Goal: Transaction & Acquisition: Purchase product/service

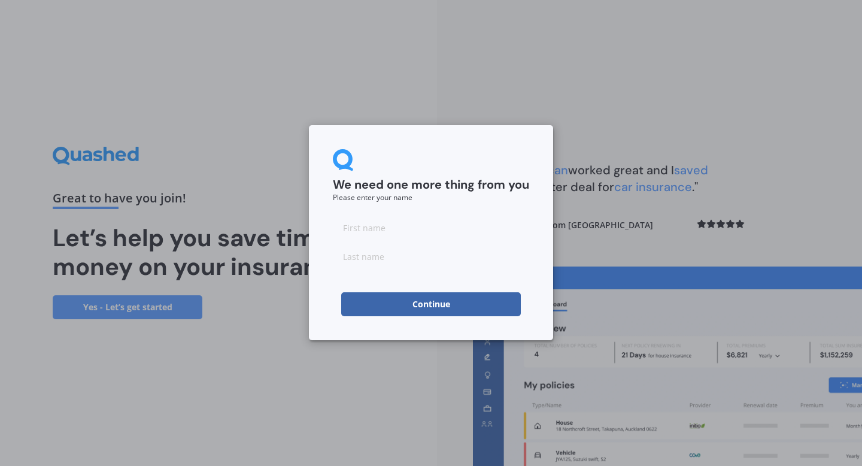
click at [410, 234] on input at bounding box center [431, 228] width 196 height 24
type input "Dom"
click at [417, 261] on input at bounding box center [431, 256] width 196 height 24
type input "[PERSON_NAME]"
click at [429, 144] on div "We need one more thing from you Please enter your name [PERSON_NAME] Continue" at bounding box center [431, 232] width 244 height 215
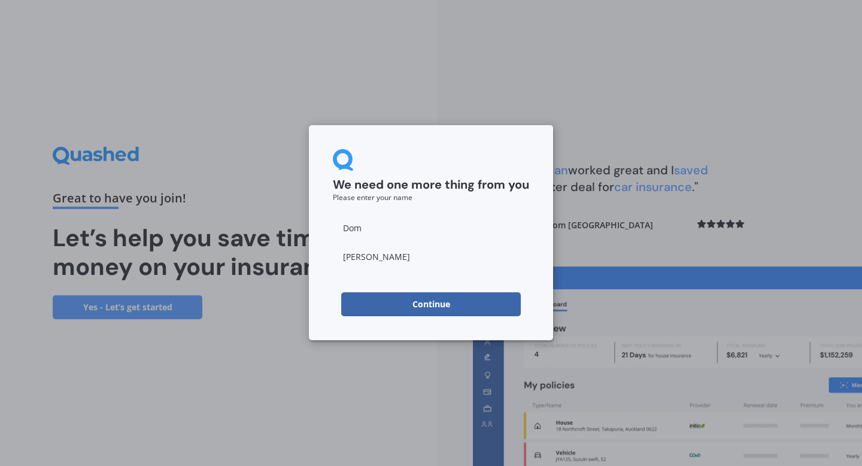
click at [408, 224] on input "Dom" at bounding box center [431, 228] width 196 height 24
type input "[PERSON_NAME]"
click at [376, 281] on form "We need one more thing from you Please enter your name [PERSON_NAME] Continue" at bounding box center [431, 232] width 196 height 167
click at [410, 305] on button "Continue" at bounding box center [431, 304] width 180 height 24
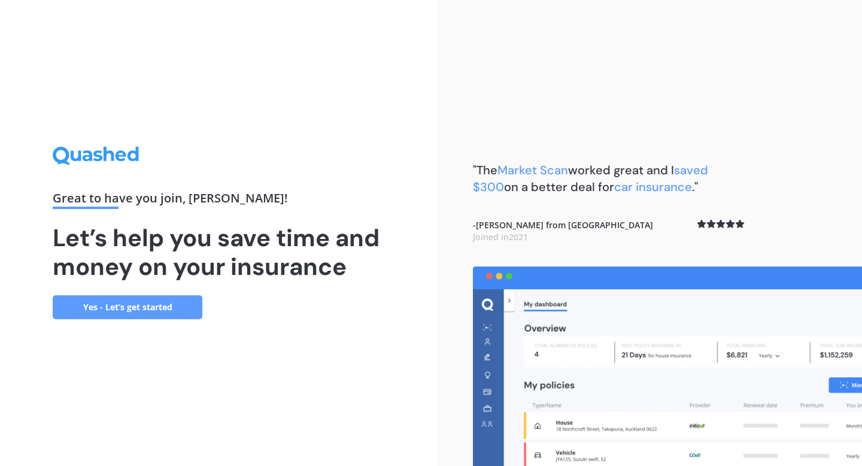
click at [184, 310] on link "Yes - Let’s get started" at bounding box center [128, 307] width 150 height 24
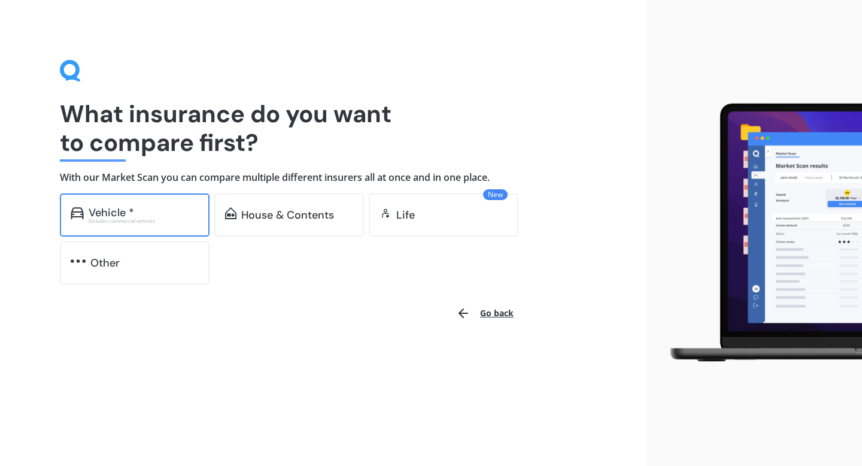
click at [145, 219] on div "Excludes commercial vehicles" at bounding box center [144, 221] width 110 height 5
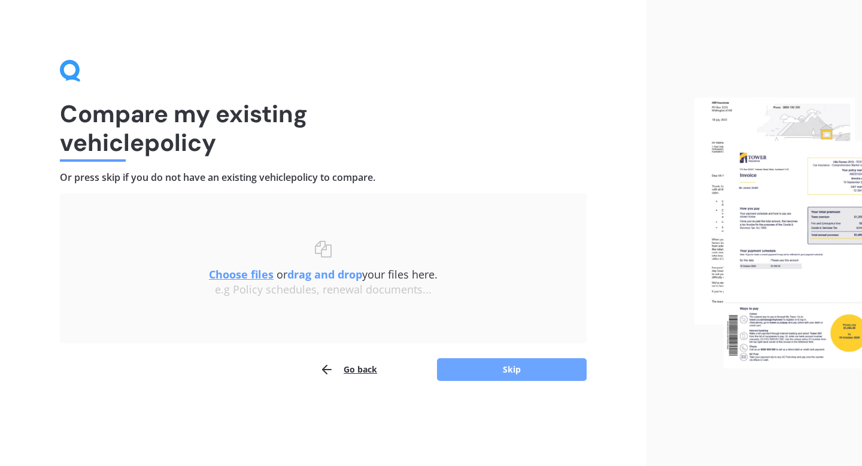
click at [499, 366] on button "Skip" at bounding box center [512, 369] width 150 height 23
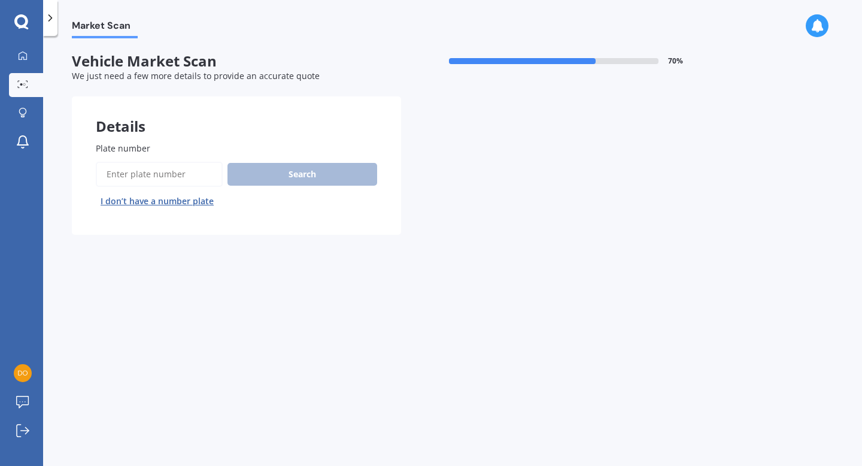
click at [175, 171] on input "Plate number" at bounding box center [159, 174] width 127 height 25
type input "LEW701"
click at [313, 172] on button "Search" at bounding box center [303, 174] width 150 height 23
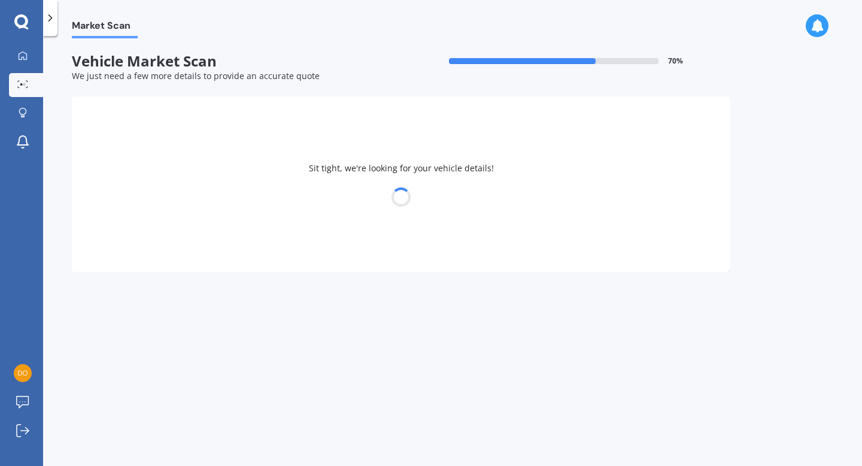
select select "TOYOTA"
select select "VITZ"
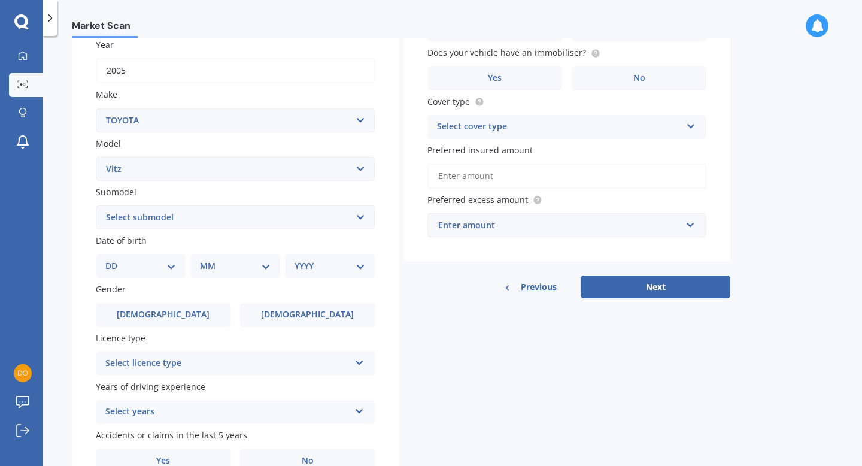
scroll to position [183, 0]
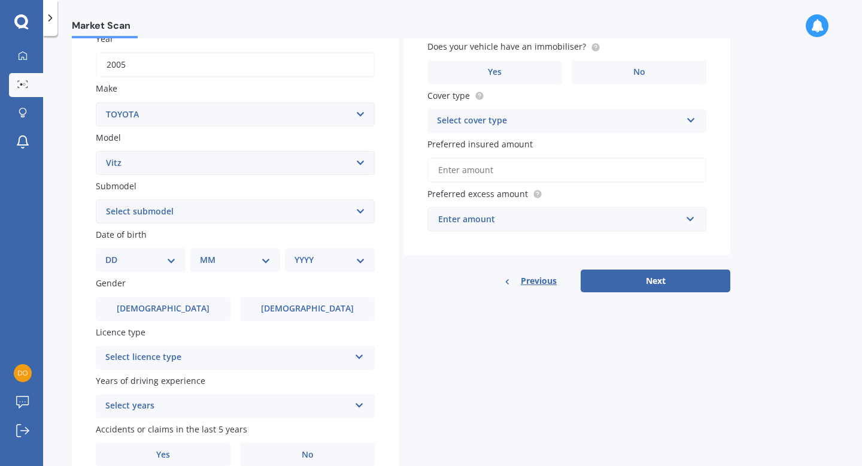
click at [314, 207] on select "Select submodel (All) Hybrid RS RS Turbo" at bounding box center [235, 211] width 279 height 24
click at [169, 255] on select "DD 01 02 03 04 05 06 07 08 09 10 11 12 13 14 15 16 17 18 19 20 21 22 23 24 25 2…" at bounding box center [140, 259] width 71 height 13
select select "29"
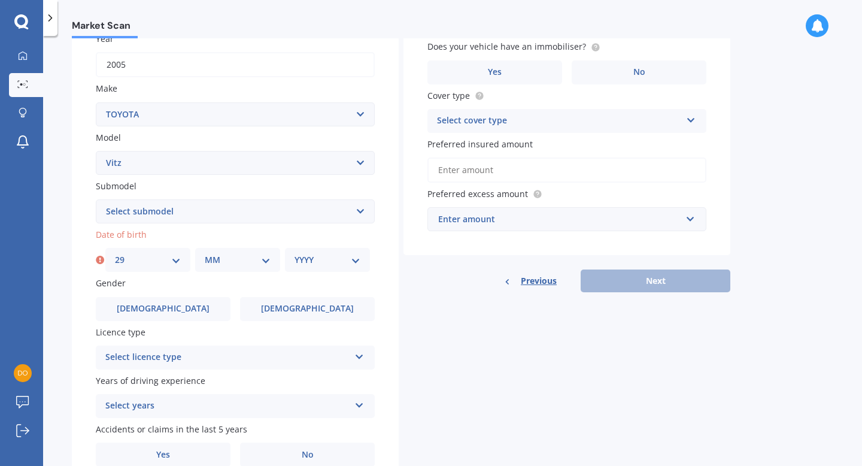
click at [235, 258] on select "MM 01 02 03 04 05 06 07 08 09 10 11 12" at bounding box center [238, 259] width 66 height 13
select select "12"
click at [343, 260] on select "YYYY 2025 2024 2023 2022 2021 2020 2019 2018 2017 2016 2015 2014 2013 2012 2011…" at bounding box center [328, 259] width 66 height 13
select select "1992"
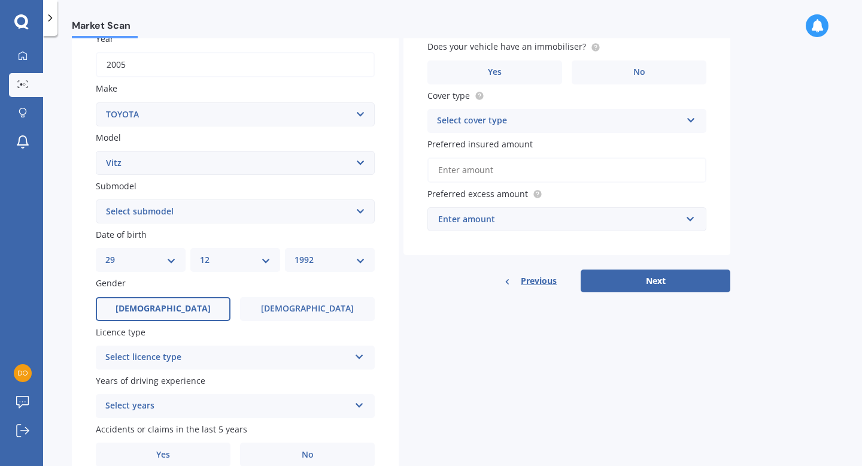
click at [211, 307] on label "[DEMOGRAPHIC_DATA]" at bounding box center [163, 309] width 135 height 24
click at [0, 0] on input "[DEMOGRAPHIC_DATA]" at bounding box center [0, 0] width 0 height 0
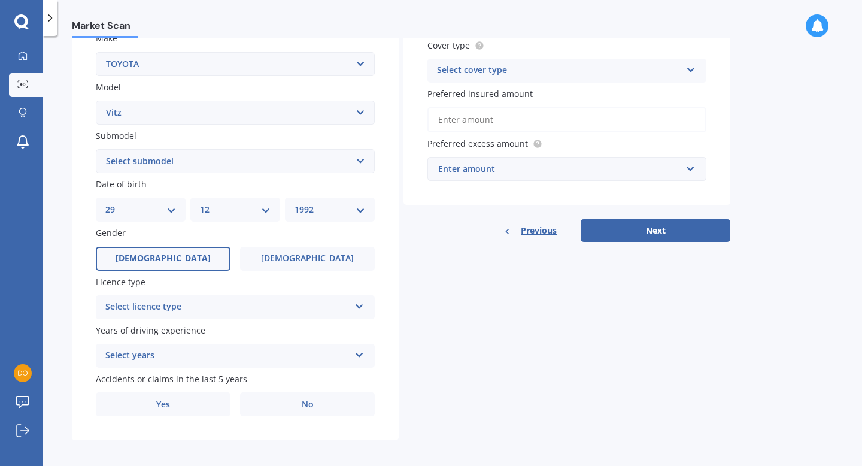
scroll to position [242, 0]
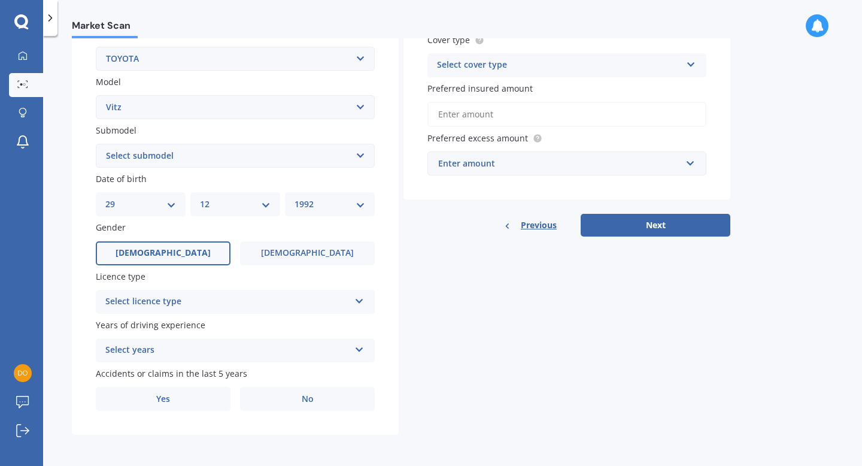
click at [184, 298] on div "Select licence type" at bounding box center [227, 302] width 244 height 14
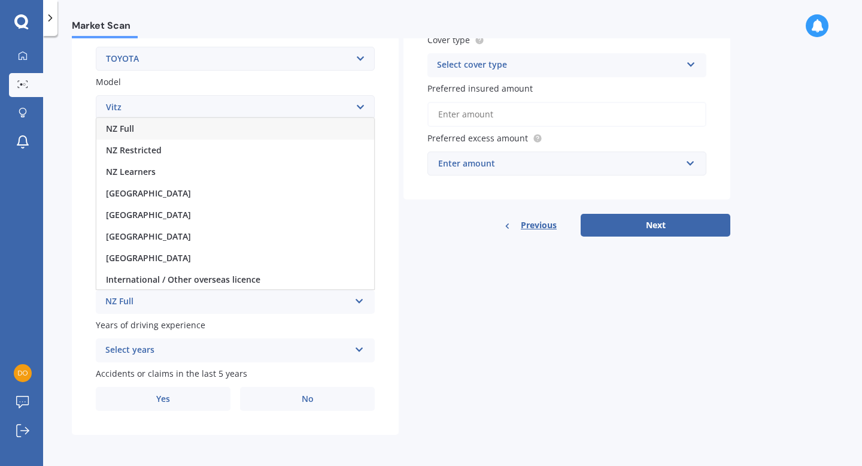
click at [178, 125] on div "NZ Full" at bounding box center [235, 129] width 278 height 22
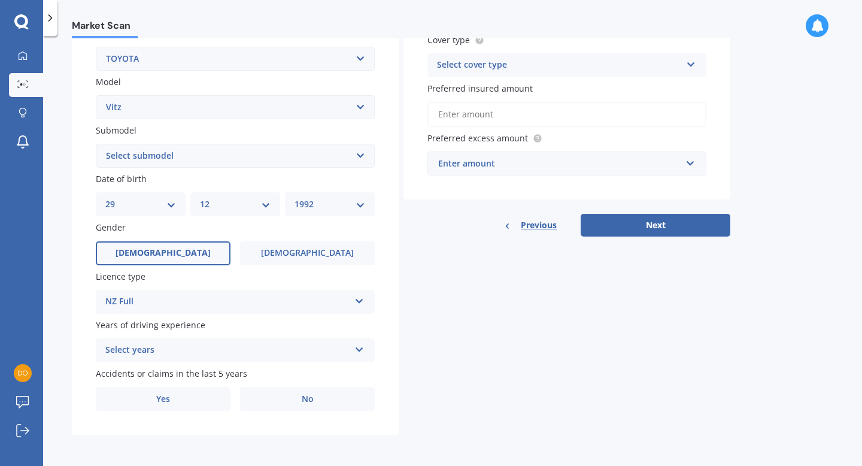
click at [206, 346] on div "Select years" at bounding box center [227, 350] width 244 height 14
click at [217, 362] on div "Plate number Search I don’t have a number plate Year [DATE] Make Select make AC…" at bounding box center [235, 157] width 327 height 556
click at [236, 346] on div "5 or more years" at bounding box center [227, 350] width 244 height 14
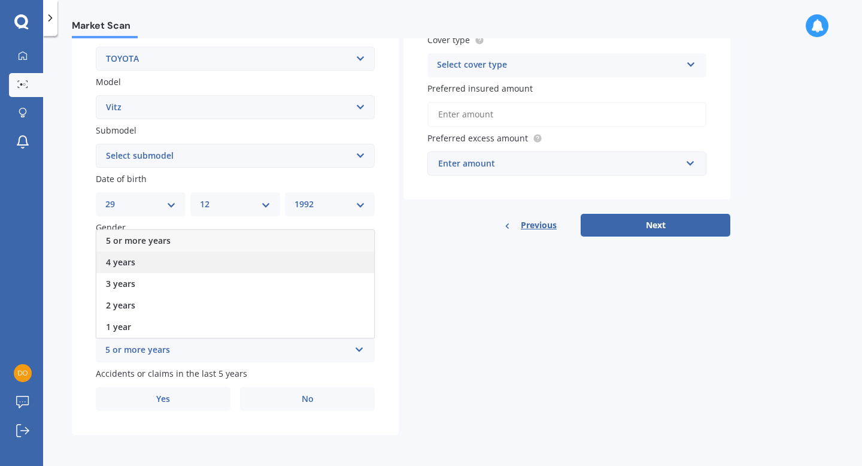
click at [179, 256] on div "4 years" at bounding box center [235, 262] width 278 height 22
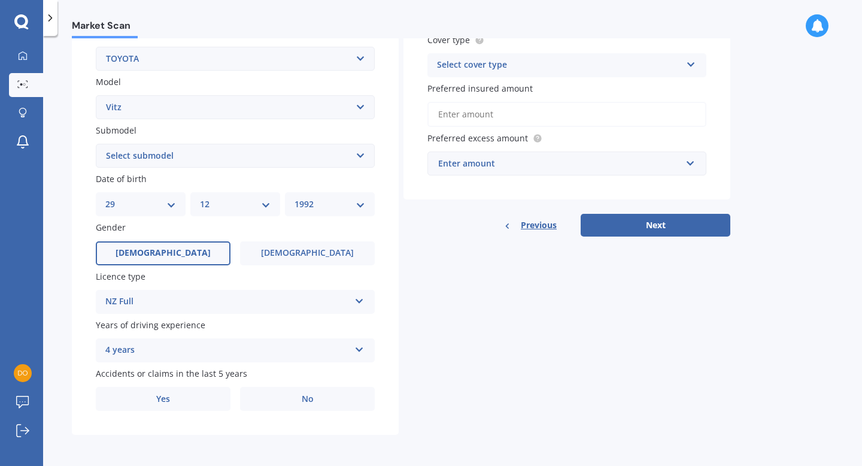
click at [210, 345] on div "4 years" at bounding box center [227, 350] width 244 height 14
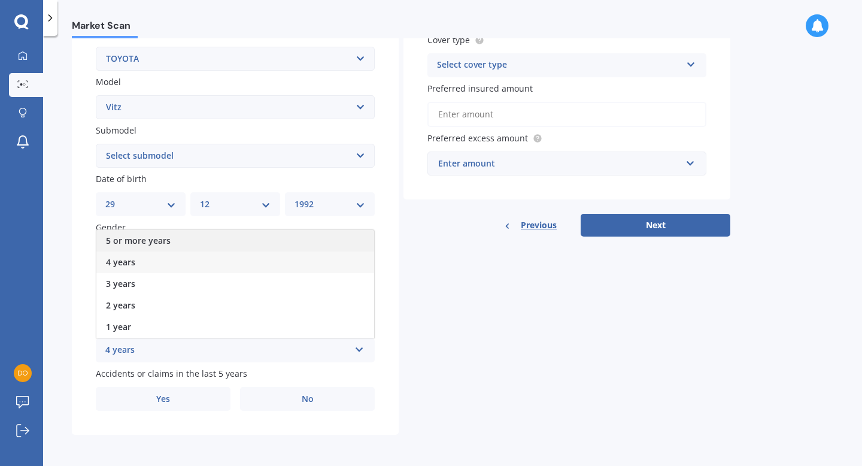
click at [210, 242] on div "5 or more years" at bounding box center [235, 241] width 278 height 22
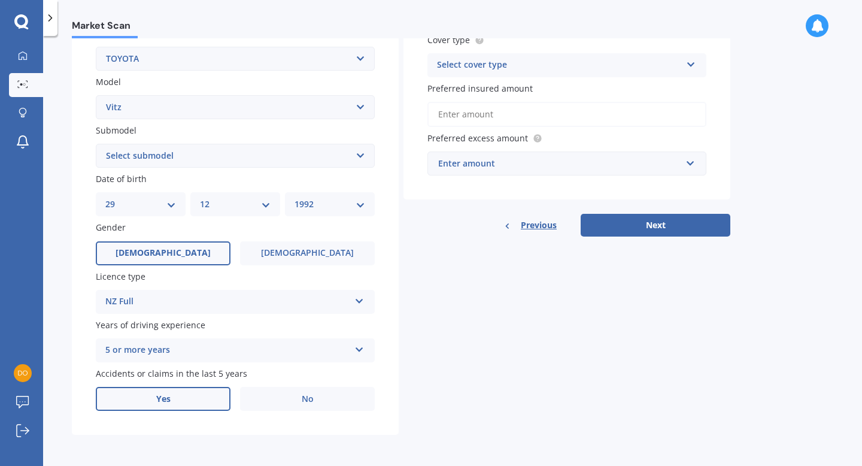
click at [225, 399] on label "Yes" at bounding box center [163, 399] width 135 height 24
click at [0, 0] on input "Yes" at bounding box center [0, 0] width 0 height 0
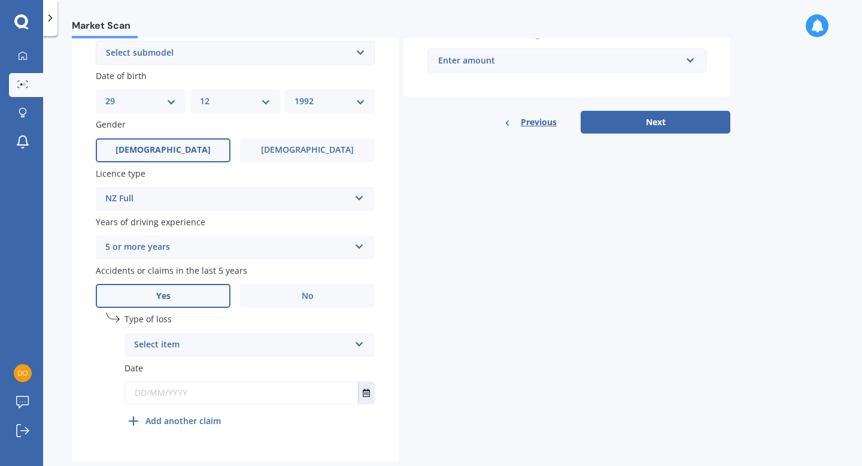
scroll to position [372, 0]
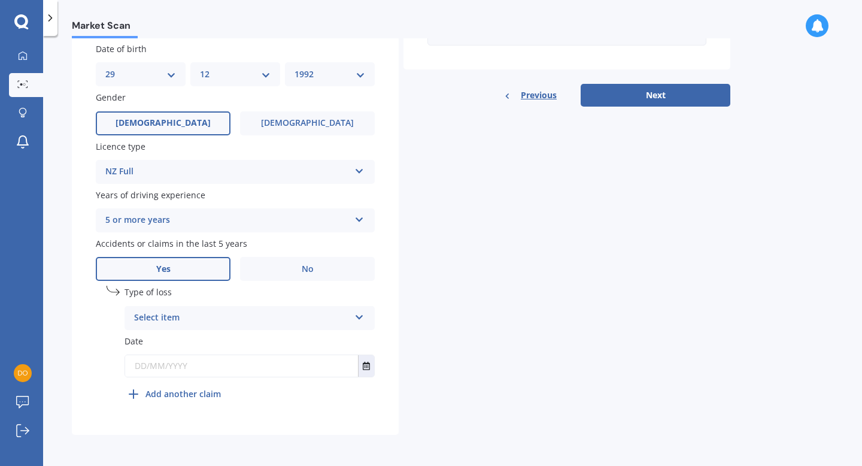
click at [267, 316] on div "Select item" at bounding box center [242, 318] width 216 height 14
click at [245, 340] on div "At fault accident" at bounding box center [249, 342] width 249 height 22
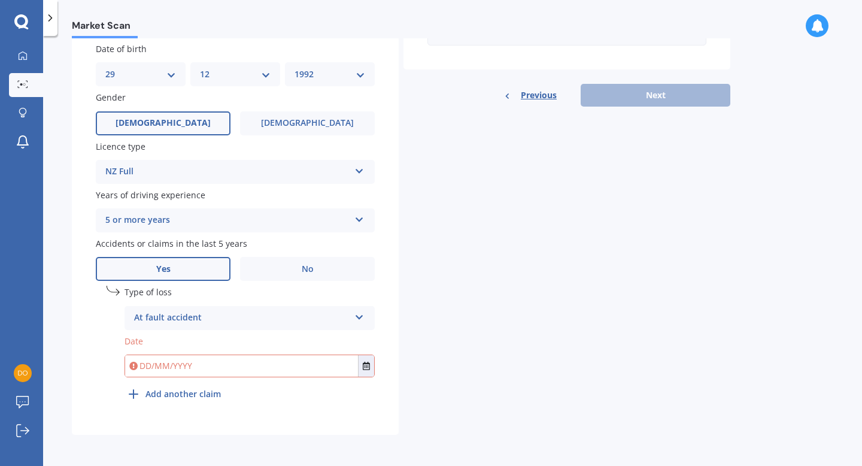
click at [241, 363] on input "text" at bounding box center [241, 366] width 233 height 22
click at [363, 366] on icon "Select date" at bounding box center [366, 366] width 7 height 8
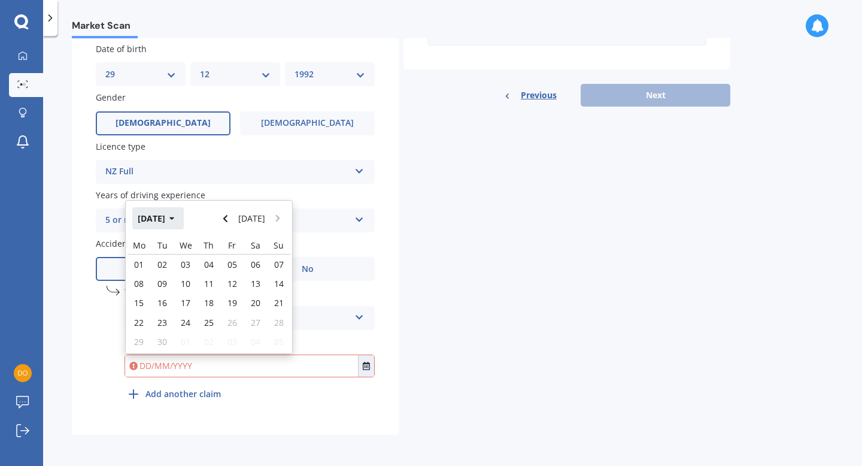
click at [175, 218] on icon "button" at bounding box center [171, 218] width 5 height 8
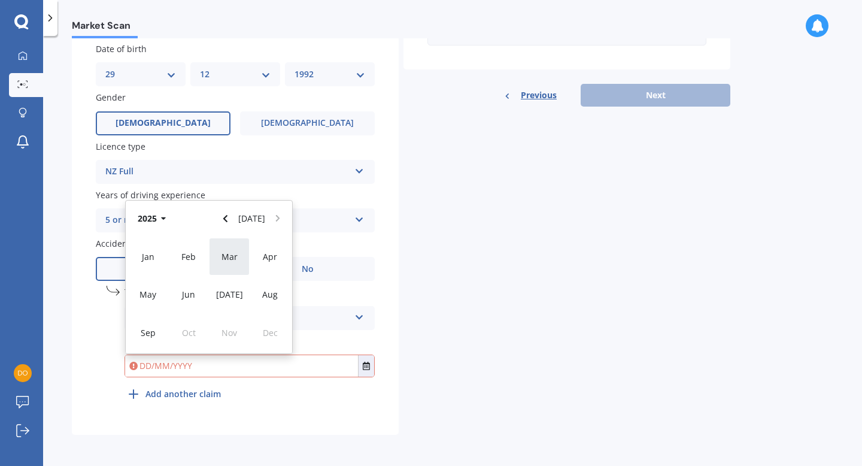
click at [238, 256] on div "Mar" at bounding box center [229, 257] width 41 height 38
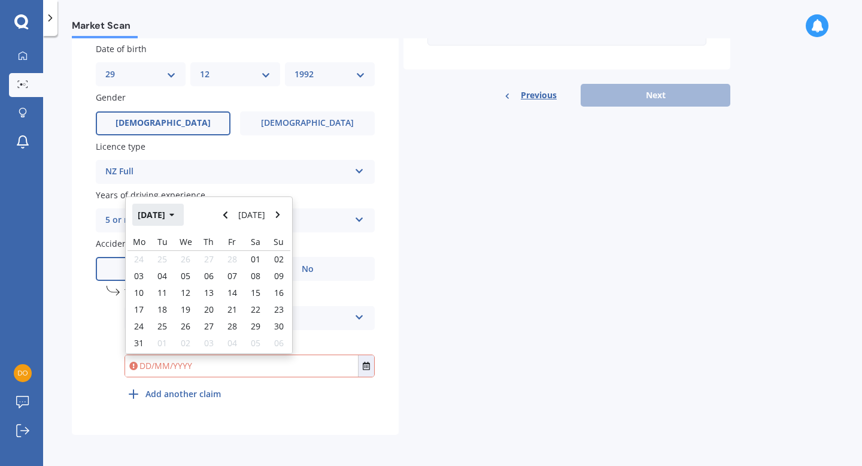
click at [184, 220] on button "[DATE]" at bounding box center [157, 215] width 51 height 22
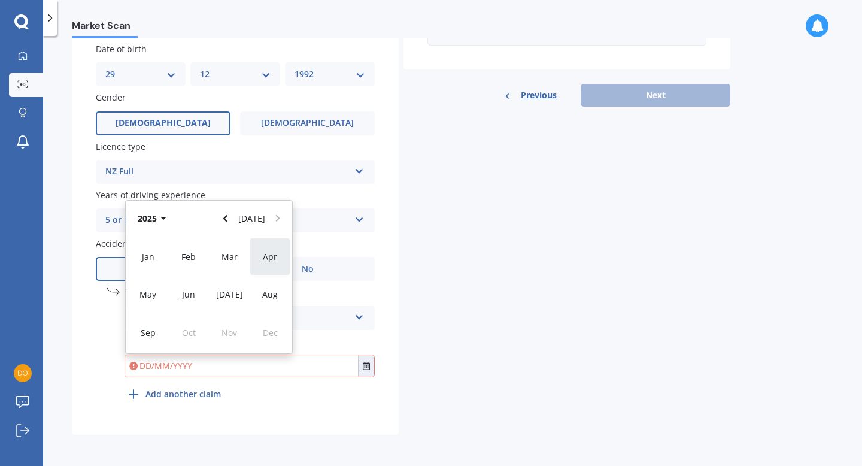
click at [274, 248] on div "Apr" at bounding box center [270, 257] width 41 height 38
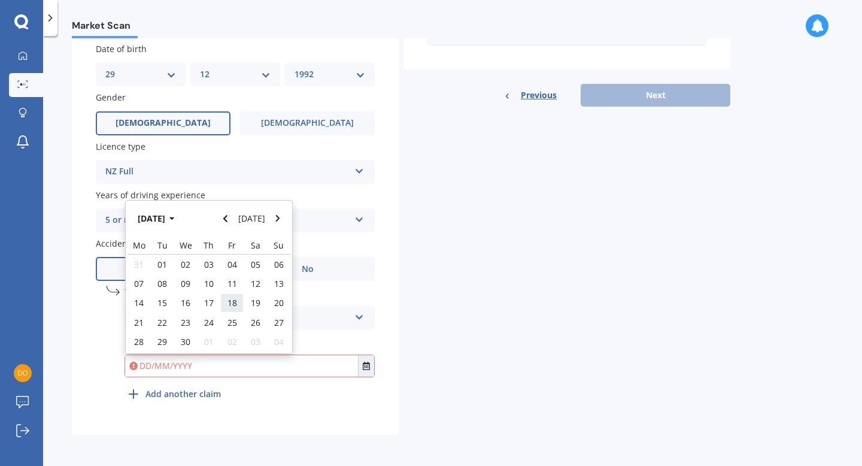
click at [239, 301] on div "18" at bounding box center [231, 302] width 23 height 19
type input "[DATE]"
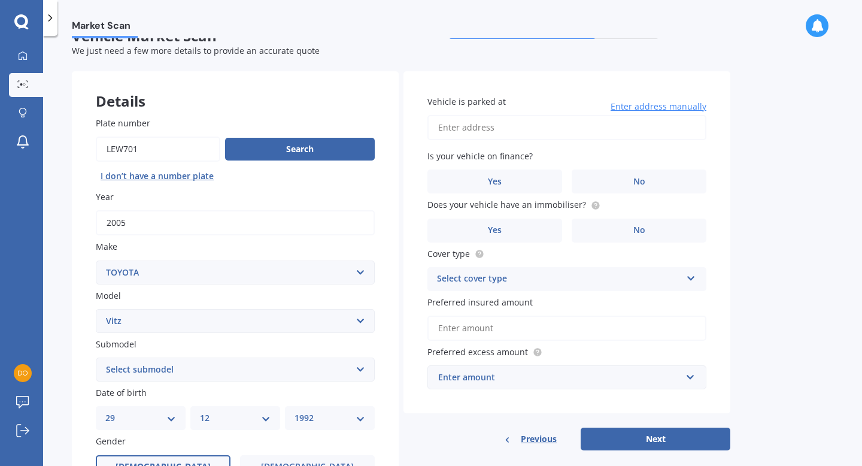
scroll to position [0, 0]
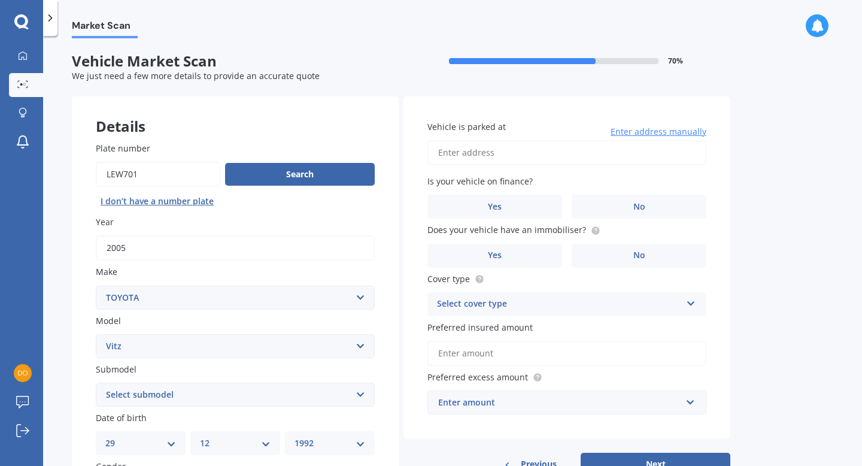
click at [505, 158] on input "Vehicle is parked at" at bounding box center [567, 152] width 279 height 25
type input "[STREET_ADDRESS][PERSON_NAME]"
click at [607, 208] on label "No" at bounding box center [639, 207] width 135 height 24
click at [0, 0] on input "No" at bounding box center [0, 0] width 0 height 0
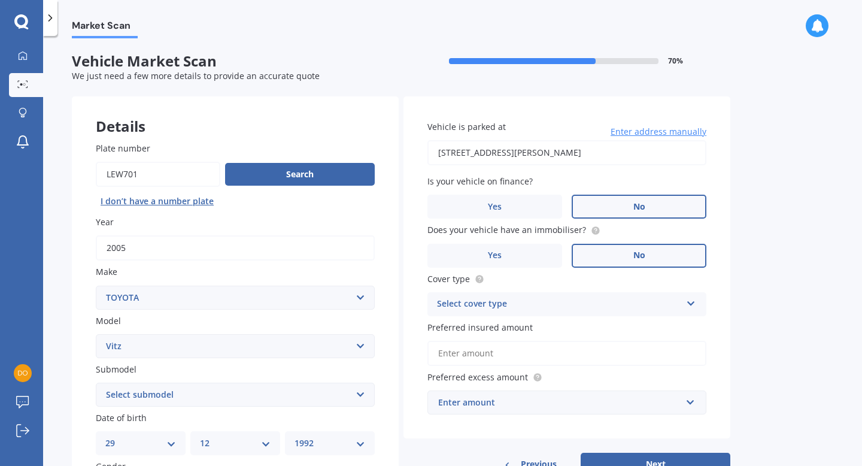
click at [602, 257] on label "No" at bounding box center [639, 256] width 135 height 24
click at [0, 0] on input "No" at bounding box center [0, 0] width 0 height 0
click at [571, 302] on div "Select cover type" at bounding box center [559, 304] width 244 height 14
click at [515, 332] on div "Comprehensive" at bounding box center [567, 328] width 278 height 22
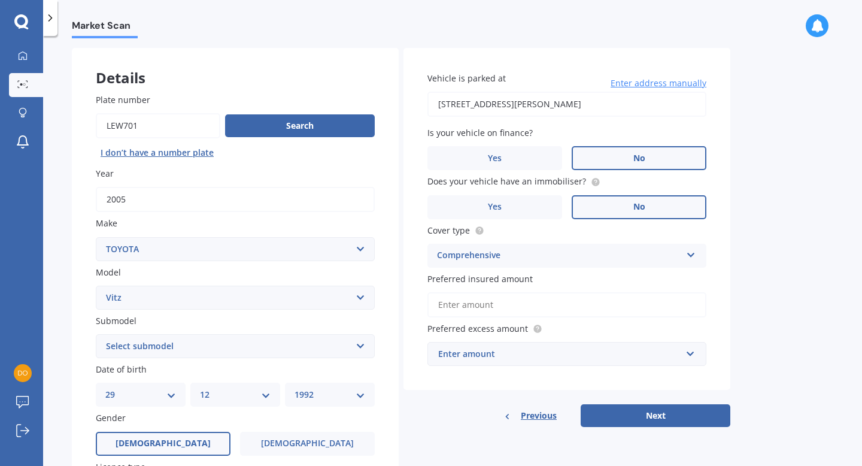
scroll to position [50, 0]
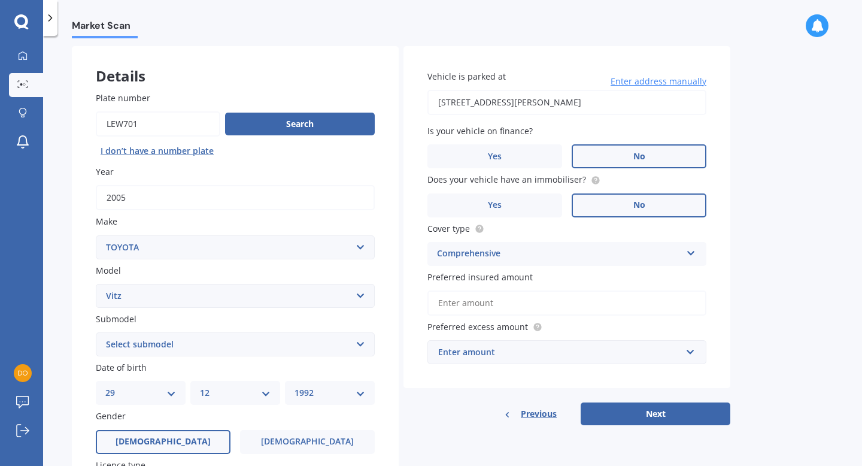
click at [578, 308] on input "Preferred insured amount" at bounding box center [567, 302] width 279 height 25
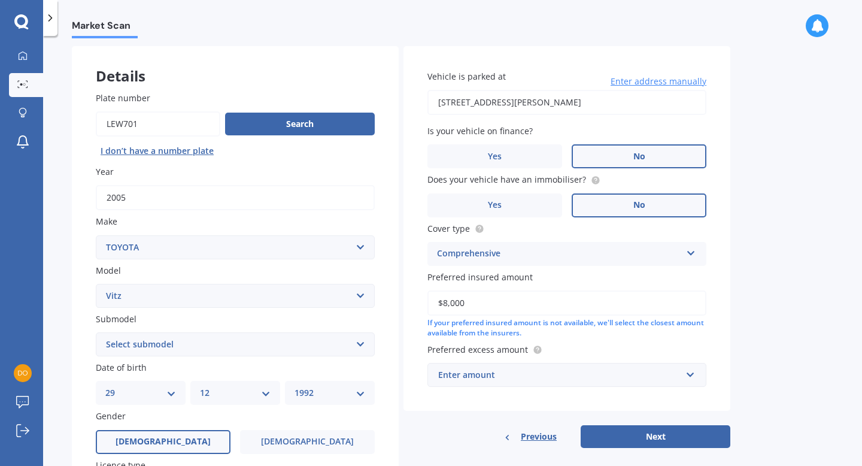
type input "$8,000"
click at [731, 301] on div "Market Scan Vehicle Market Scan 70 % We just need a few more details to provide…" at bounding box center [452, 253] width 819 height 430
click at [672, 377] on div "Enter amount" at bounding box center [559, 374] width 243 height 13
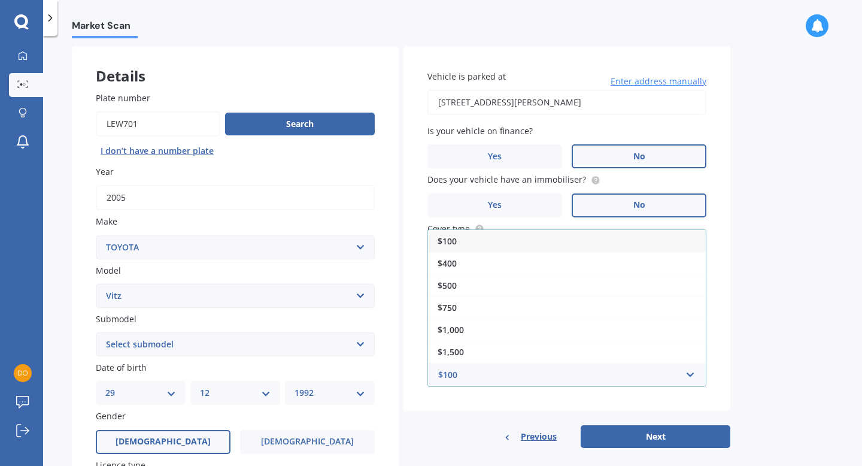
click at [640, 248] on div "$100" at bounding box center [567, 241] width 278 height 22
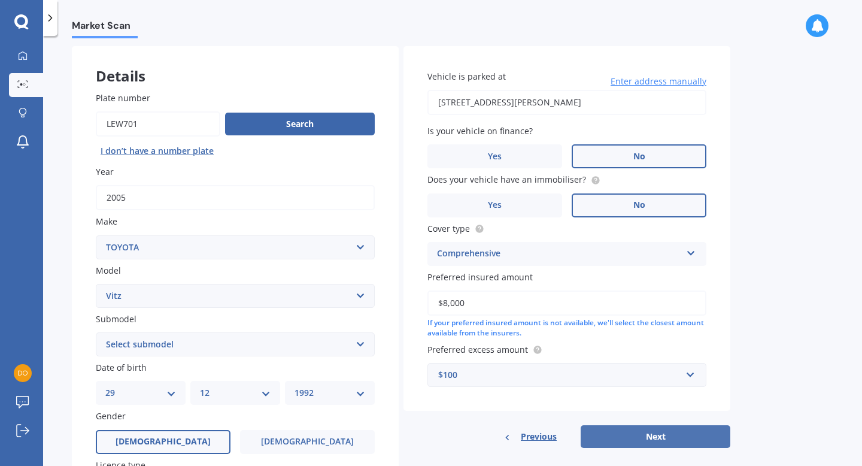
click at [677, 441] on button "Next" at bounding box center [656, 436] width 150 height 23
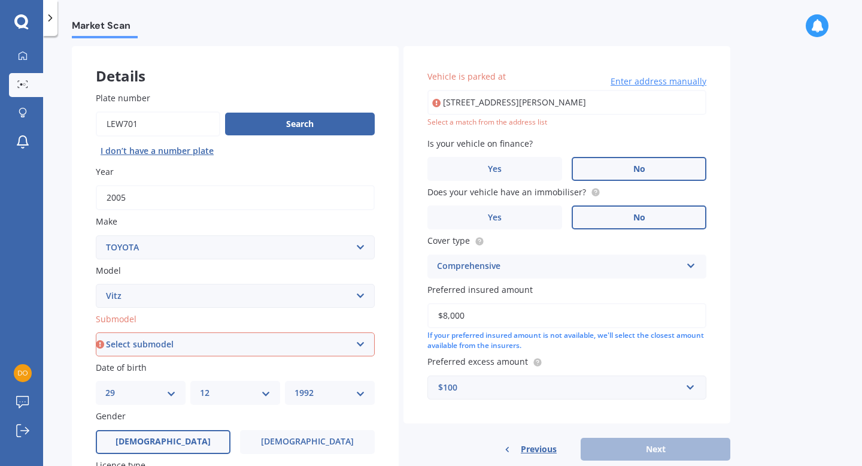
click at [262, 350] on select "Select submodel (All) Hybrid RS RS Turbo" at bounding box center [235, 344] width 279 height 24
select select "(ALL)"
click at [638, 102] on input "[STREET_ADDRESS][PERSON_NAME]" at bounding box center [567, 102] width 279 height 25
click at [671, 107] on input "[STREET_ADDRESS][PERSON_NAME]" at bounding box center [567, 102] width 279 height 25
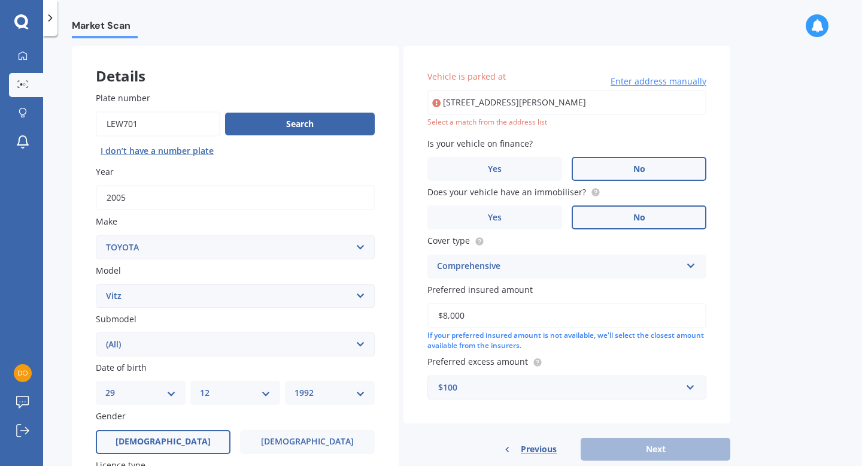
click at [671, 107] on input "[STREET_ADDRESS][PERSON_NAME]" at bounding box center [567, 102] width 279 height 25
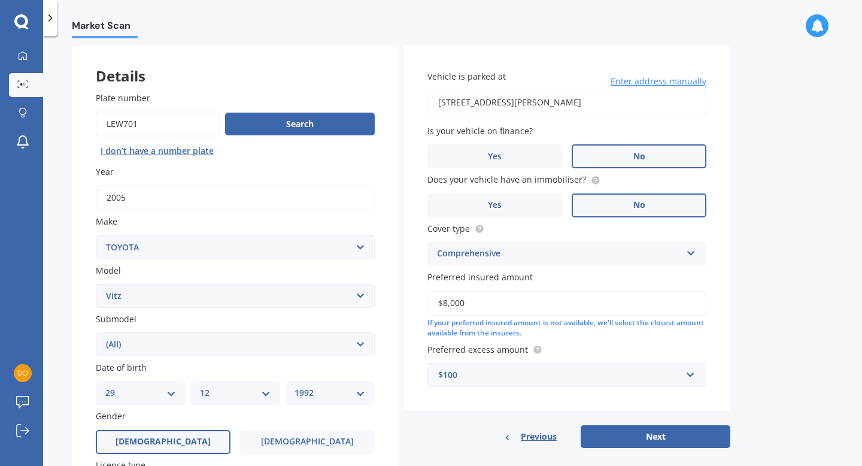
click at [654, 105] on input "[STREET_ADDRESS][PERSON_NAME]" at bounding box center [567, 102] width 279 height 25
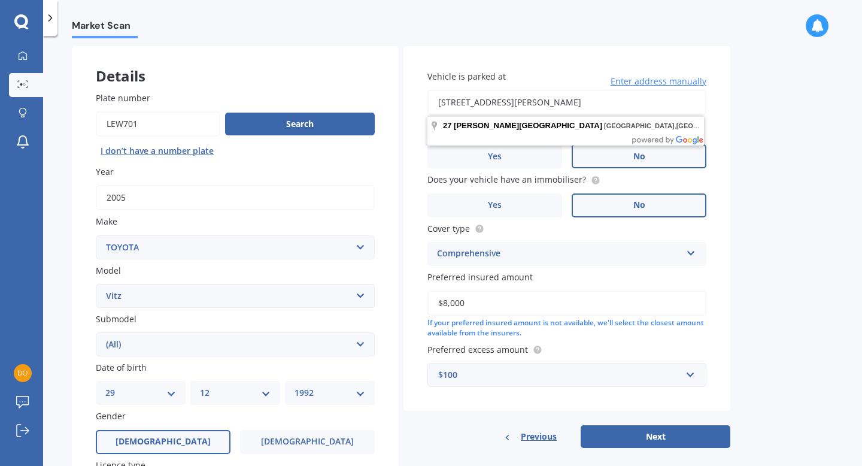
drag, startPoint x: 517, startPoint y: 103, endPoint x: 628, endPoint y: 95, distance: 110.5
click at [628, 95] on input "[STREET_ADDRESS][PERSON_NAME]" at bounding box center [567, 102] width 279 height 25
drag, startPoint x: 621, startPoint y: 105, endPoint x: 519, endPoint y: 105, distance: 101.8
click at [519, 105] on input "[STREET_ADDRESS][PERSON_NAME]" at bounding box center [567, 102] width 279 height 25
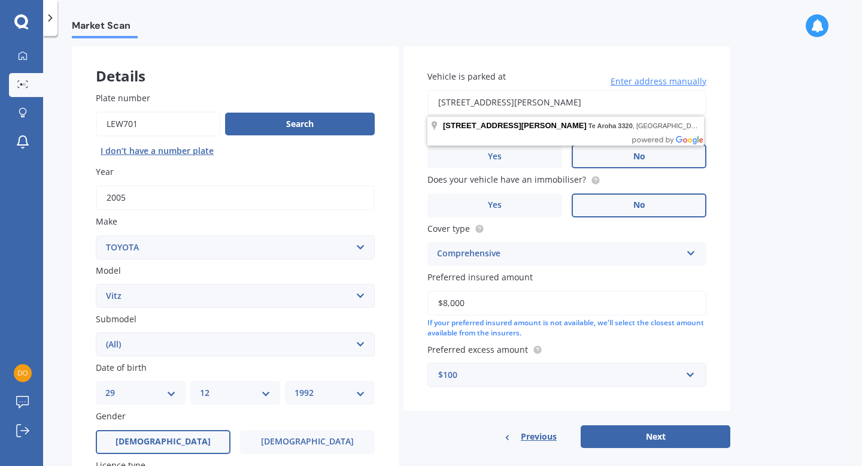
drag, startPoint x: 491, startPoint y: 102, endPoint x: 641, endPoint y: 102, distance: 149.7
click at [641, 102] on input "[STREET_ADDRESS][PERSON_NAME]" at bounding box center [567, 102] width 279 height 25
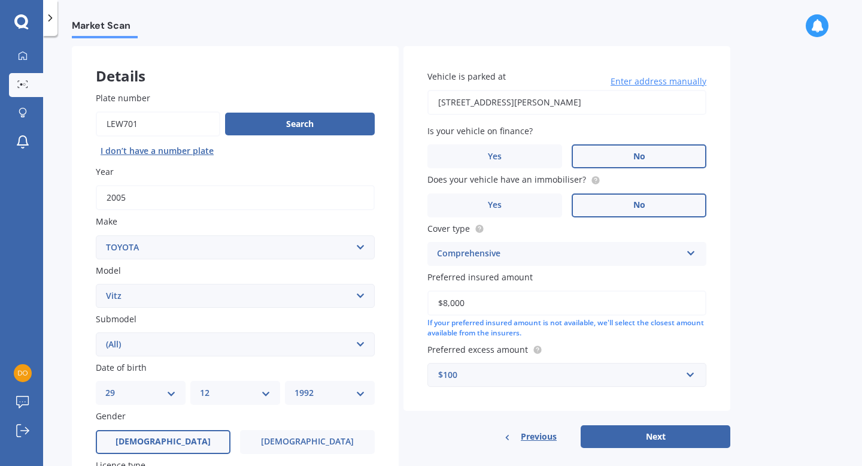
type input "[STREET_ADDRESS][PERSON_NAME]"
click at [687, 439] on button "Next" at bounding box center [656, 436] width 150 height 23
select select "29"
select select "12"
select select "1992"
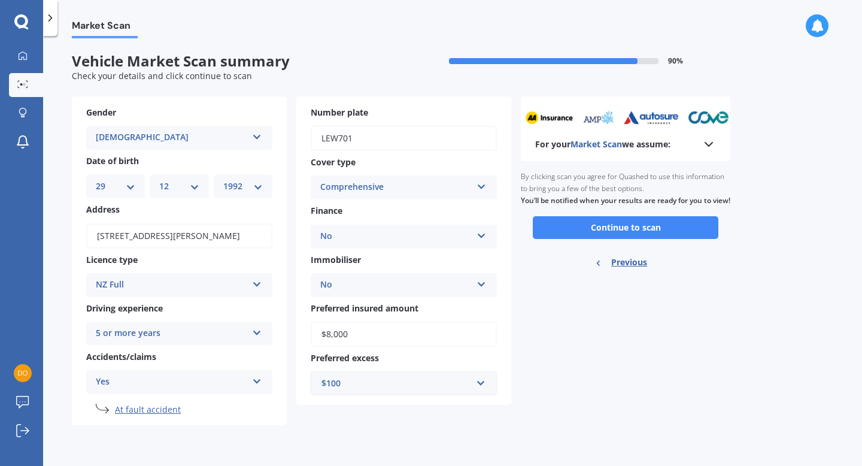
scroll to position [0, 0]
click at [623, 239] on button "Continue to scan" at bounding box center [626, 227] width 186 height 23
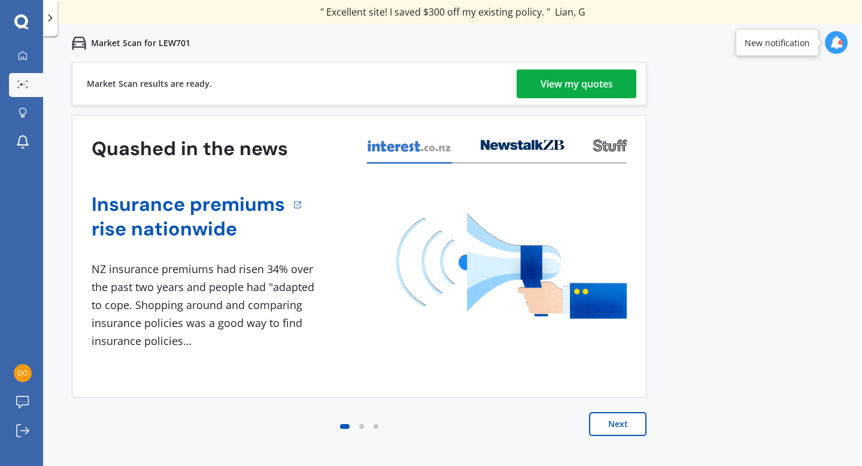
click at [596, 79] on div "View my quotes" at bounding box center [577, 83] width 72 height 29
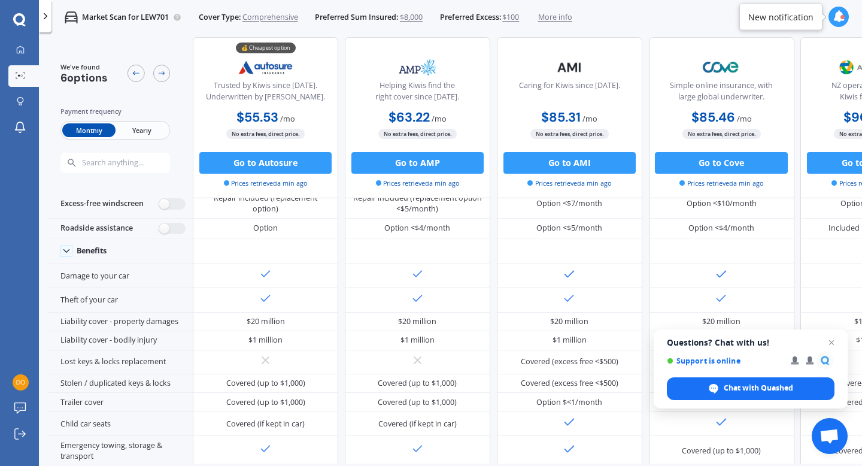
scroll to position [72, 0]
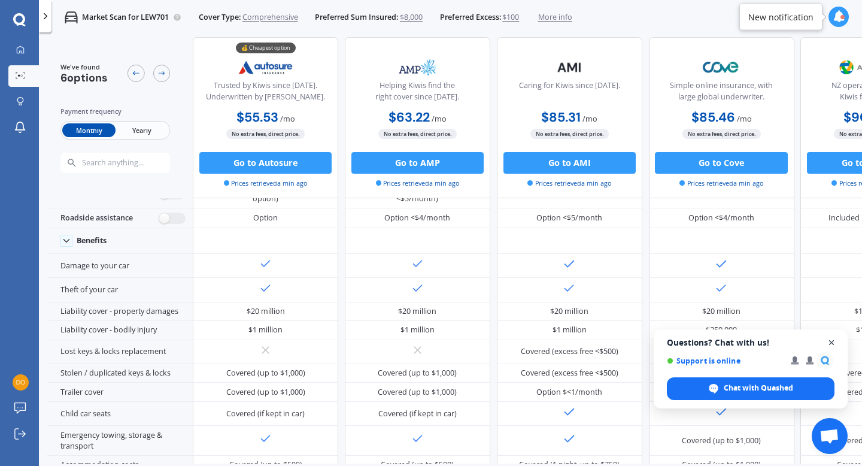
click at [834, 340] on span "Close chat" at bounding box center [832, 342] width 15 height 15
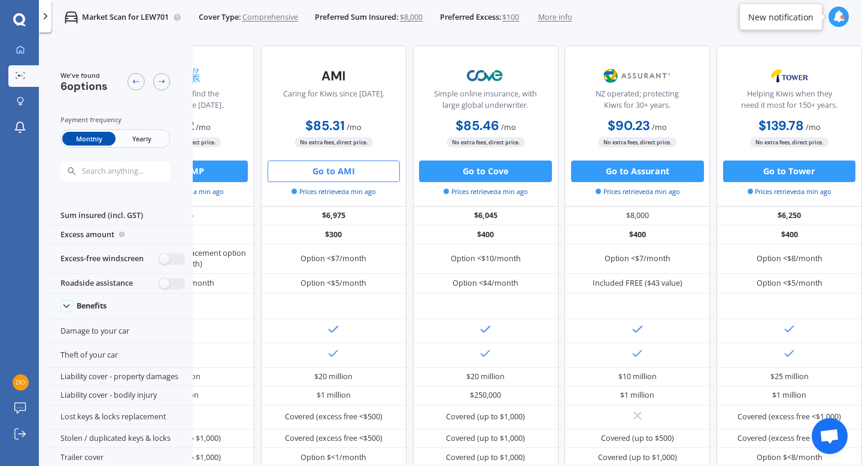
scroll to position [0, 0]
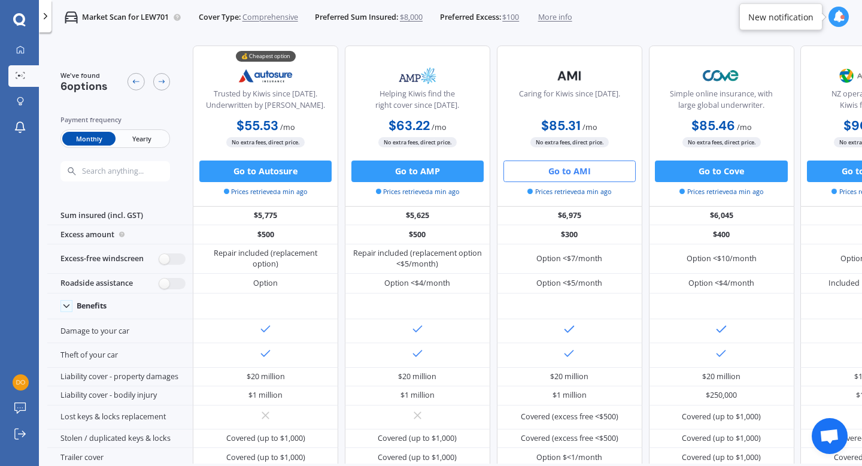
click at [556, 171] on button "Go to AMI" at bounding box center [570, 171] width 132 height 22
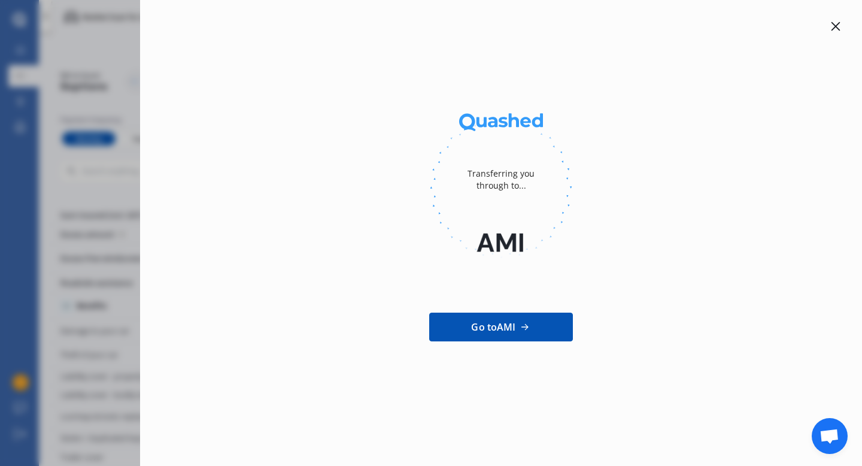
click at [843, 23] on div "Transferring you through to... Go to AMI" at bounding box center [501, 233] width 722 height 466
click at [834, 28] on icon at bounding box center [836, 26] width 9 height 9
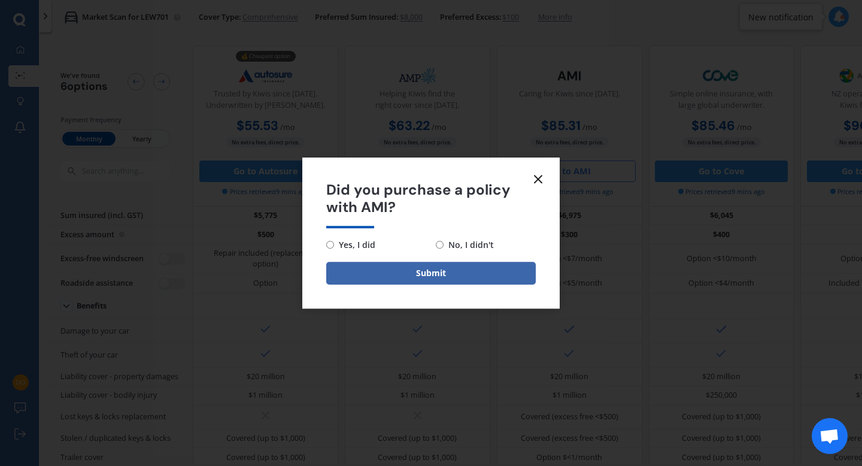
click at [537, 179] on icon at bounding box center [538, 179] width 14 height 14
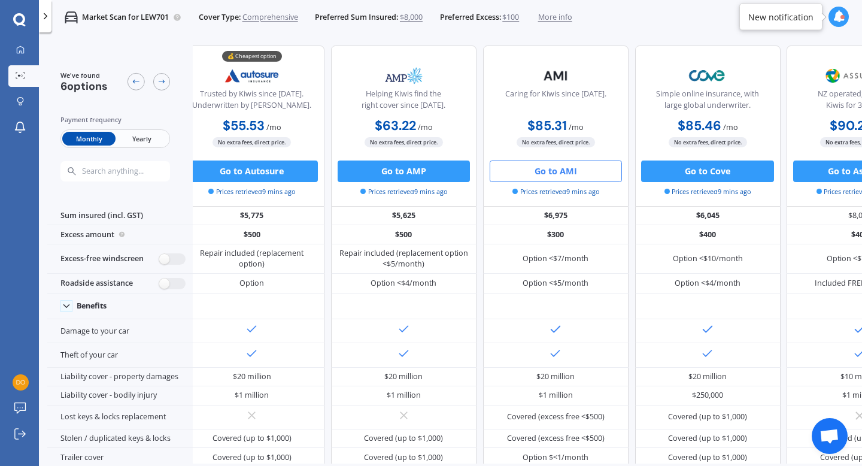
scroll to position [0, 13]
